Goal: Task Accomplishment & Management: Use online tool/utility

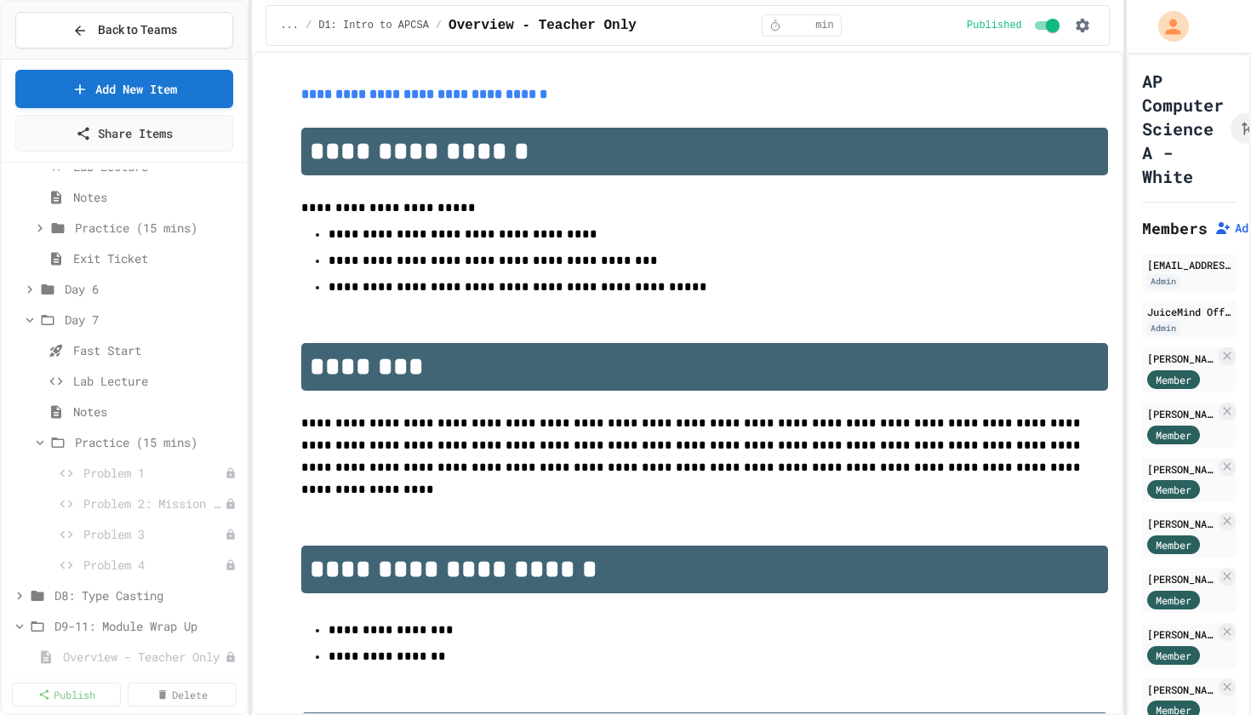
scroll to position [1279, 0]
click at [27, 290] on icon at bounding box center [29, 288] width 15 height 15
click at [95, 413] on span "Practice (15 mins)" at bounding box center [149, 411] width 148 height 18
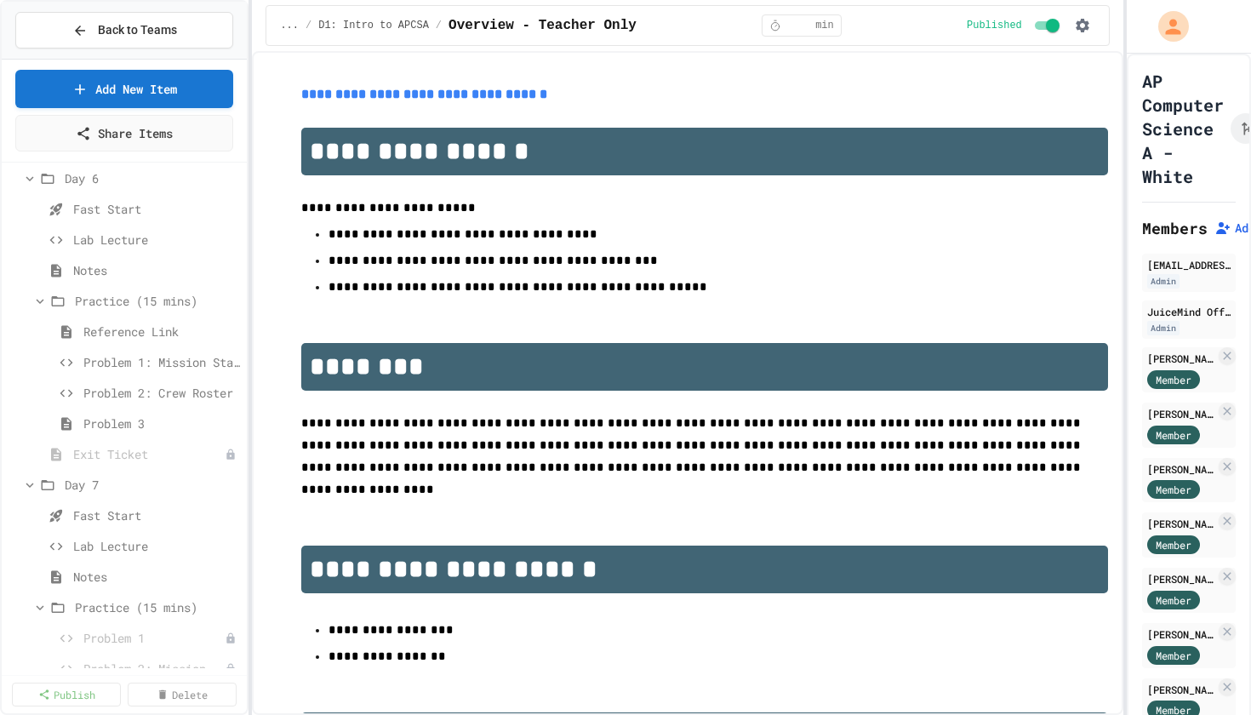
scroll to position [1397, 0]
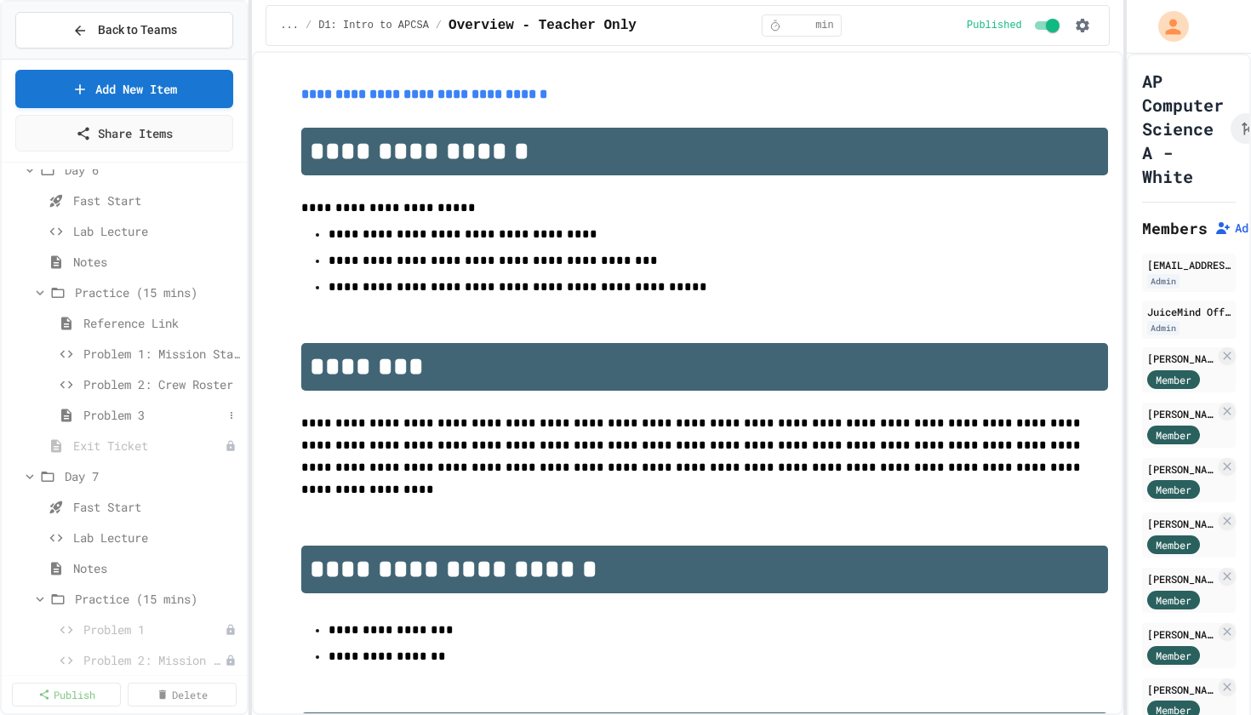
click at [113, 416] on span "Problem 3" at bounding box center [153, 415] width 140 height 18
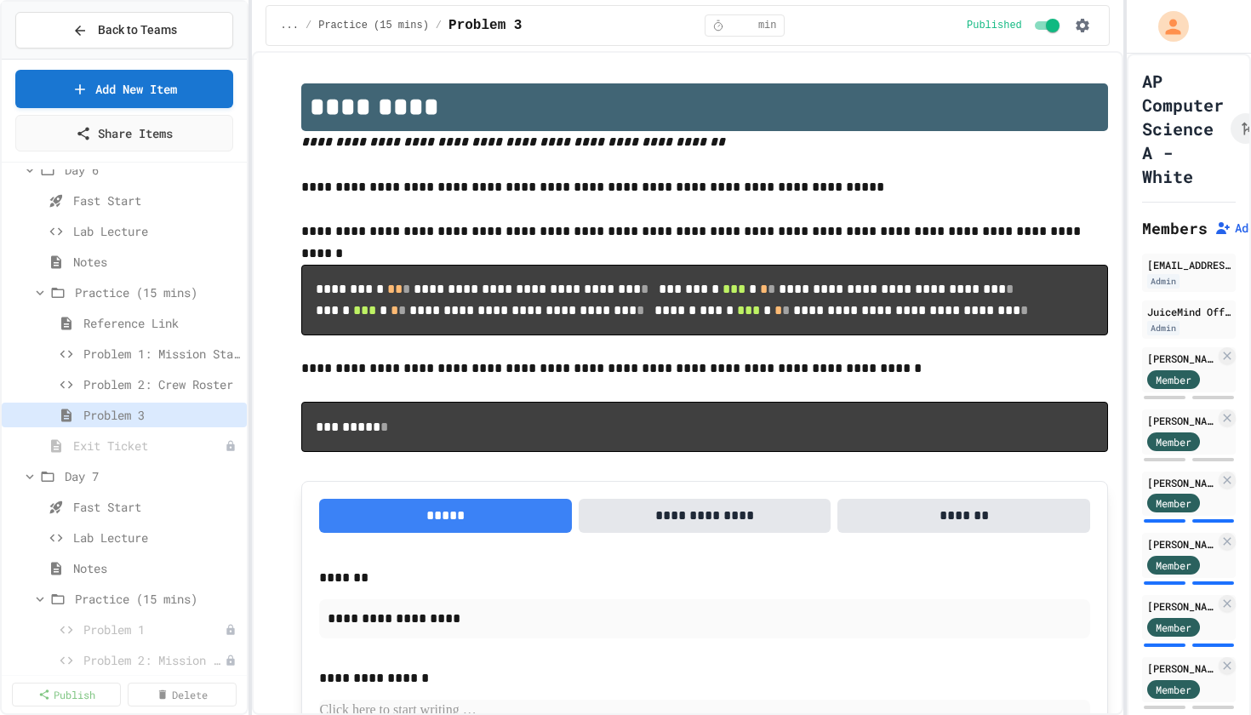
scroll to position [50, 0]
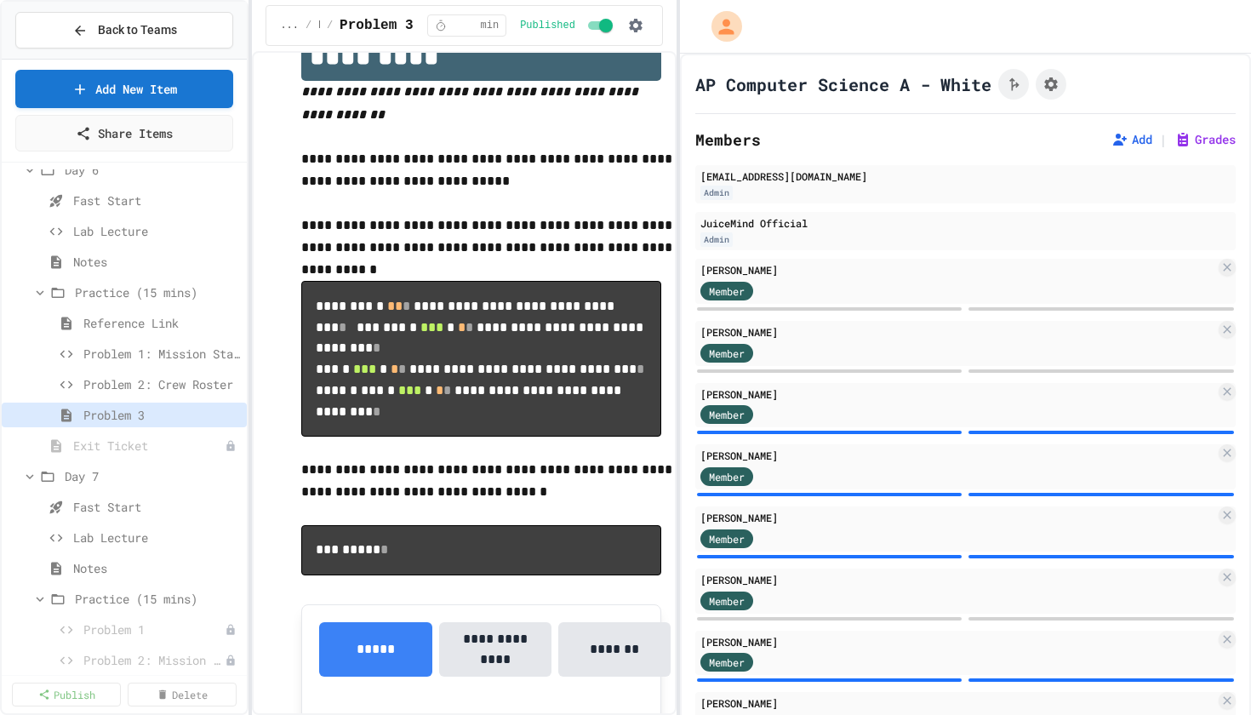
click at [670, 301] on div "**********" at bounding box center [625, 357] width 1251 height 715
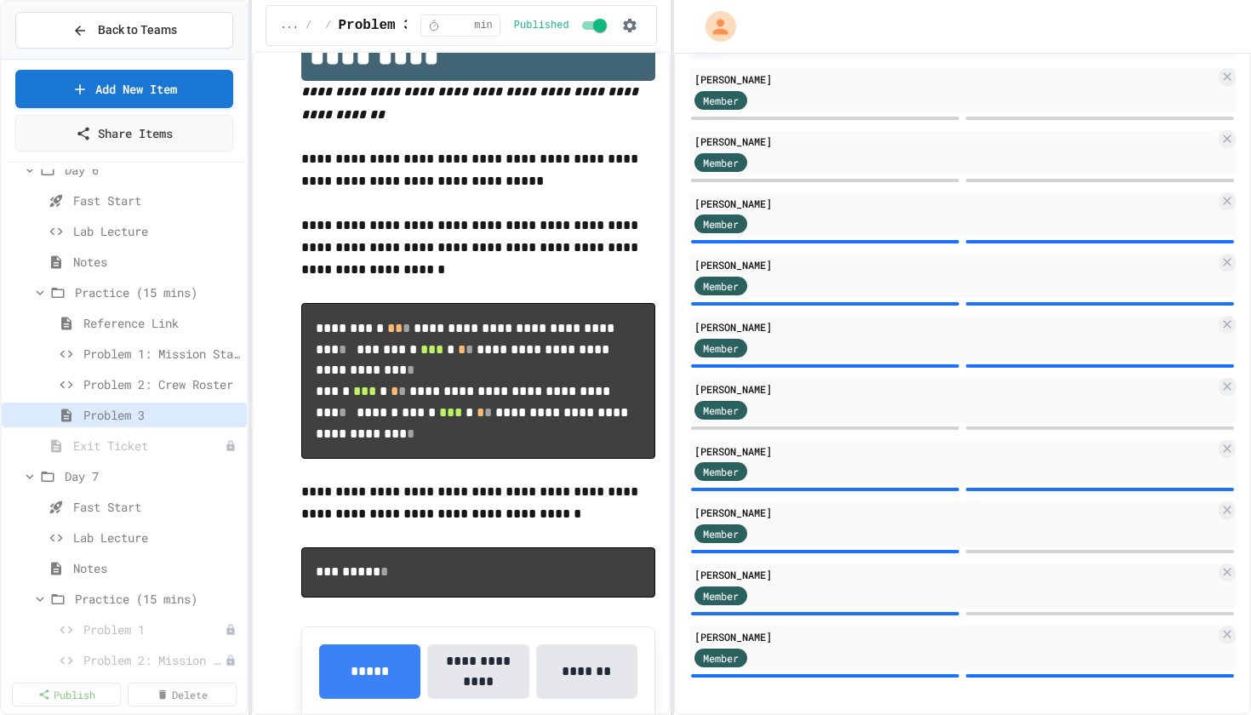
scroll to position [191, 0]
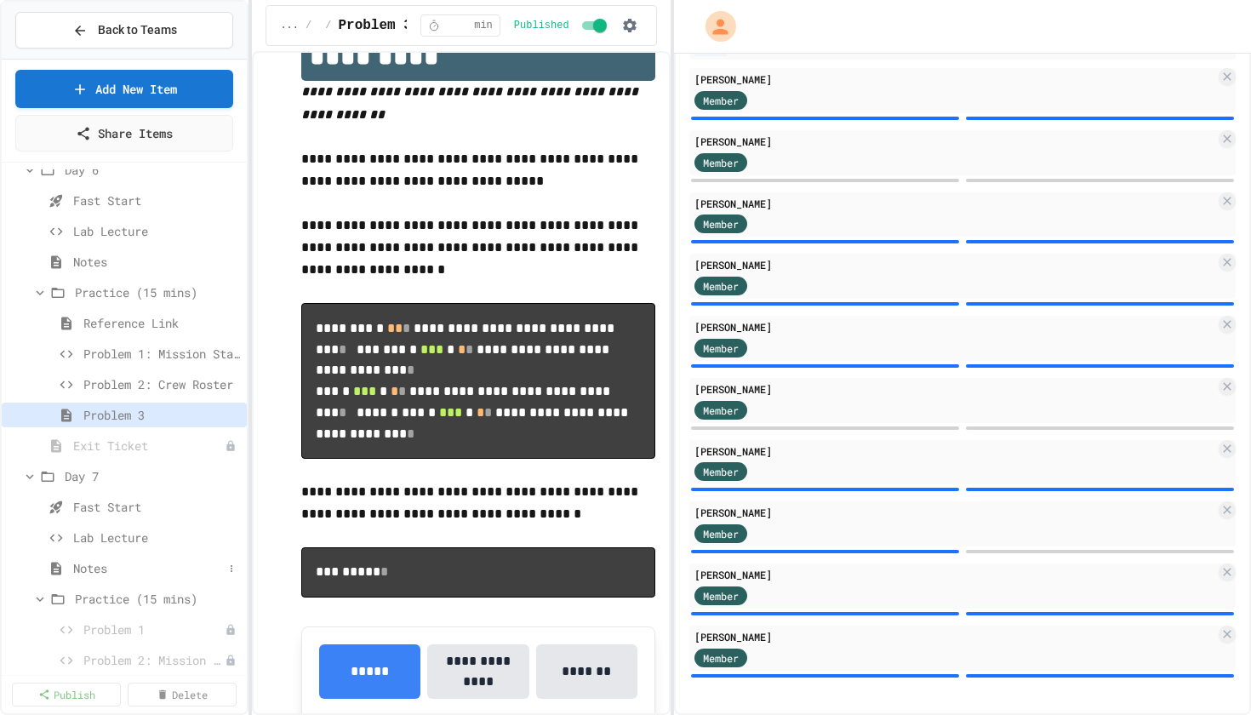
click at [108, 568] on span "Notes" at bounding box center [148, 568] width 150 height 18
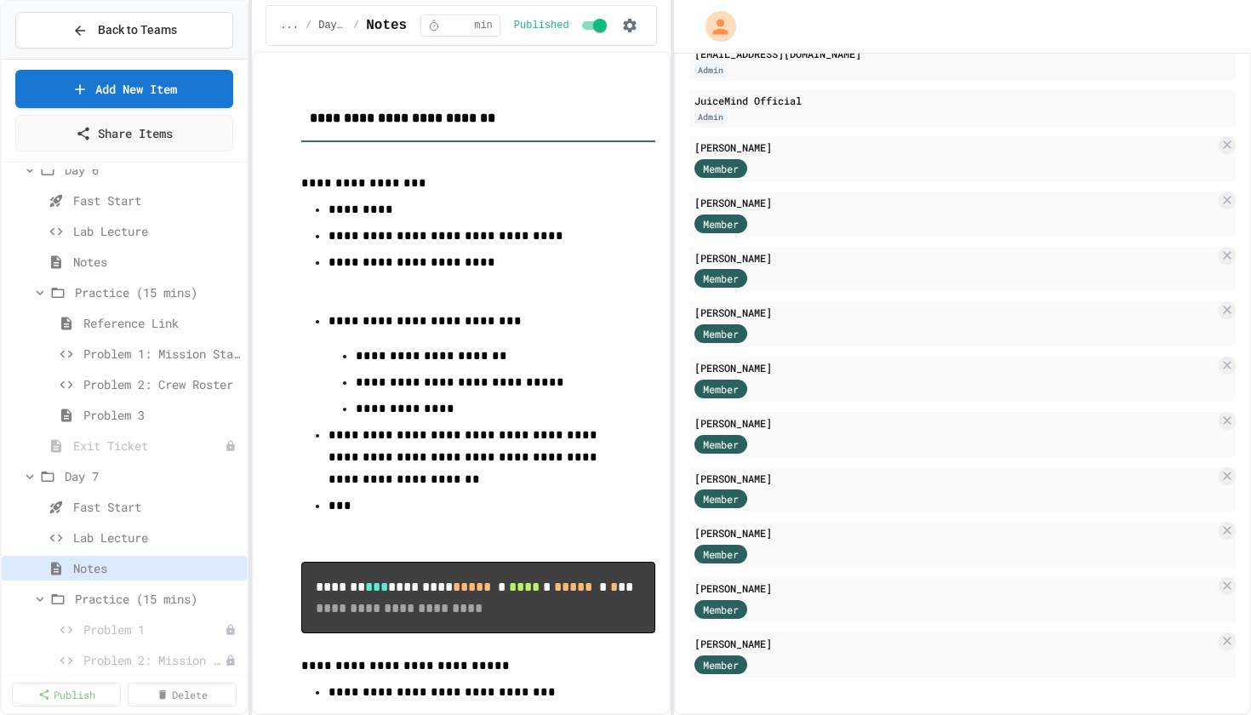
scroll to position [71, 0]
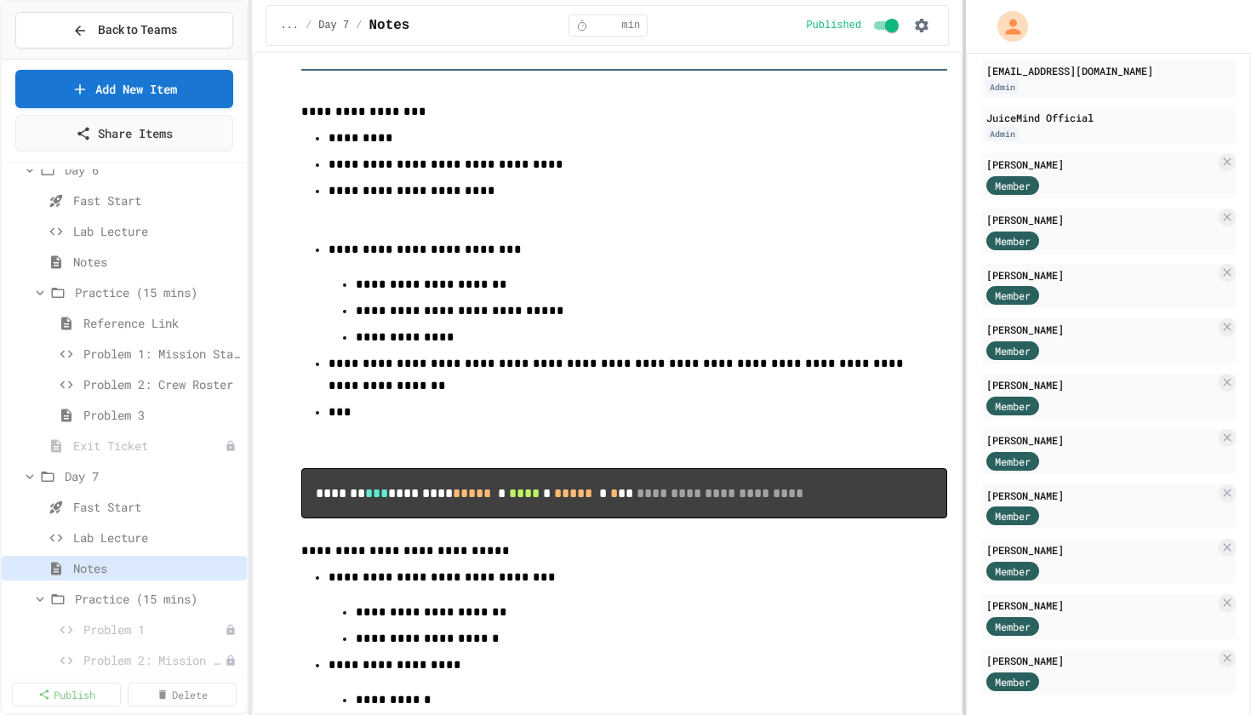
click at [964, 388] on div at bounding box center [963, 357] width 3 height 715
